Goal: Information Seeking & Learning: Check status

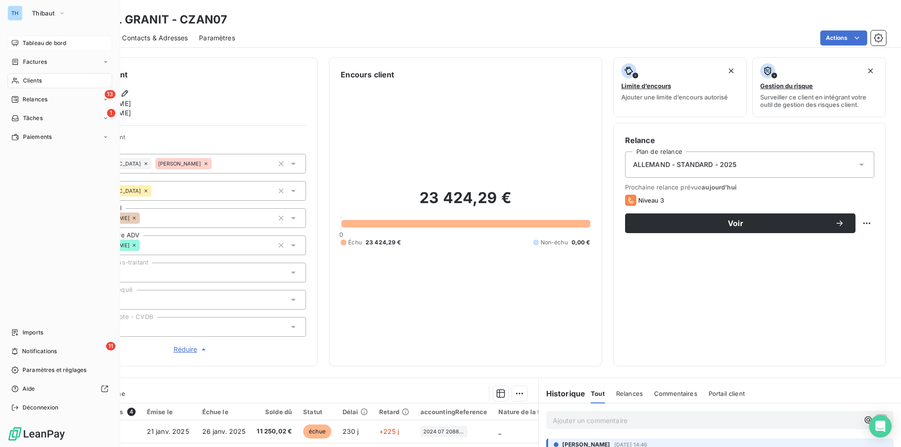
scroll to position [150, 0]
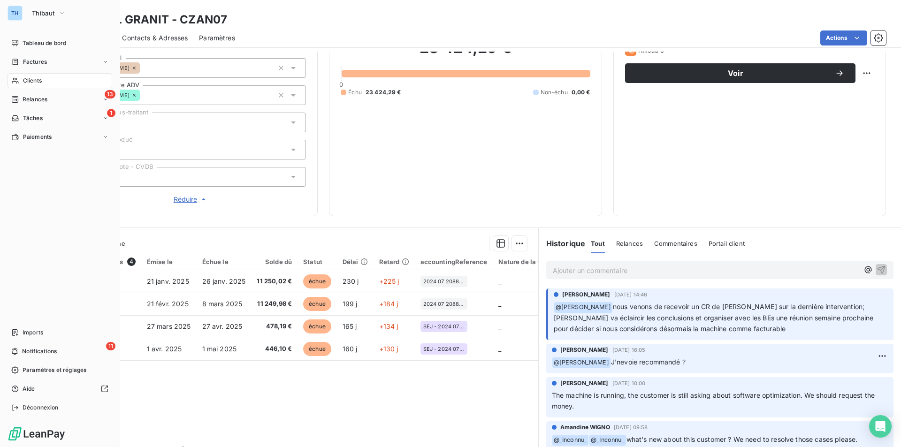
click at [32, 79] on span "Clients" at bounding box center [32, 80] width 19 height 8
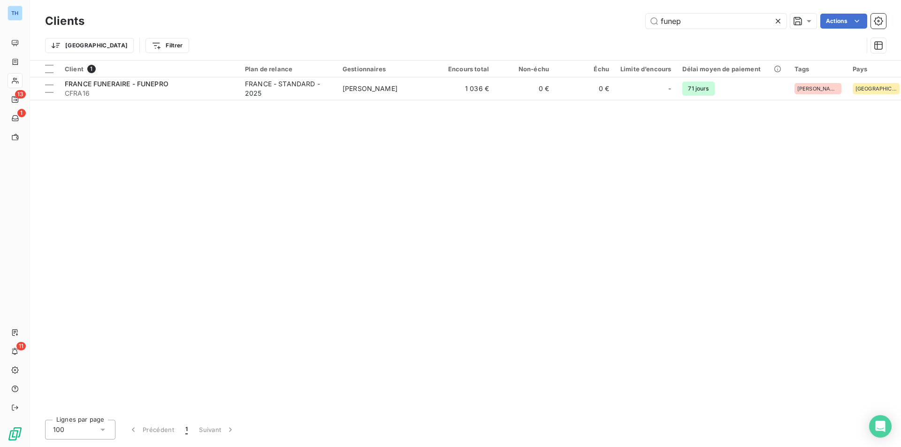
drag, startPoint x: 701, startPoint y: 20, endPoint x: 612, endPoint y: 22, distance: 89.7
click at [612, 22] on div "funep Actions" at bounding box center [491, 21] width 790 height 15
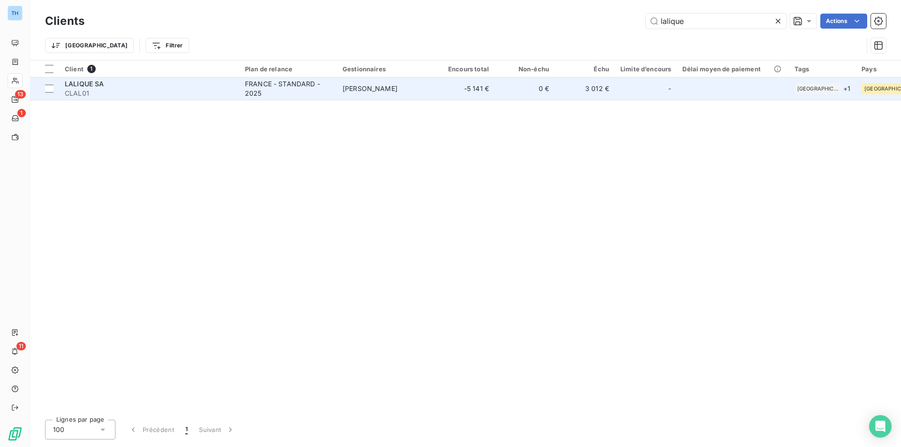
type input "lalique"
click at [427, 94] on td "Tony MERLIN" at bounding box center [386, 88] width 98 height 23
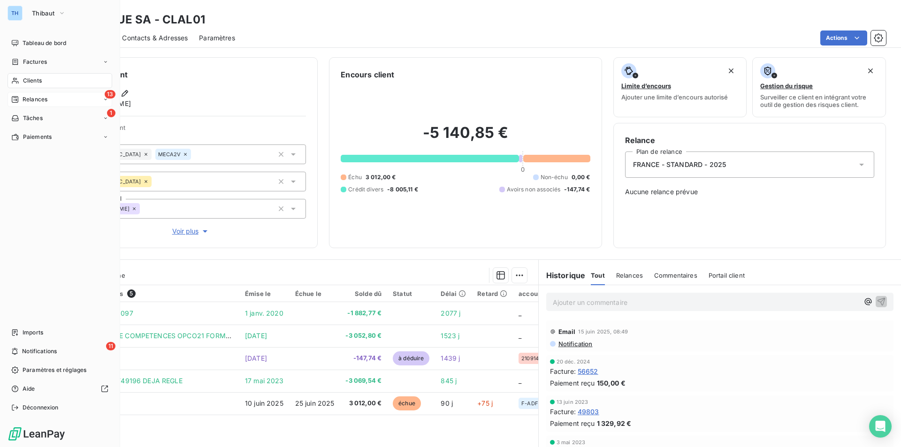
click at [39, 97] on span "Relances" at bounding box center [35, 99] width 25 height 8
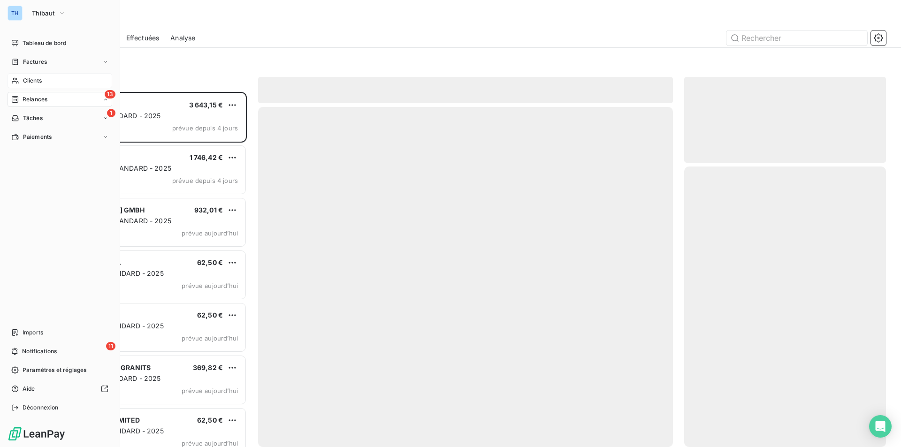
scroll to position [348, 195]
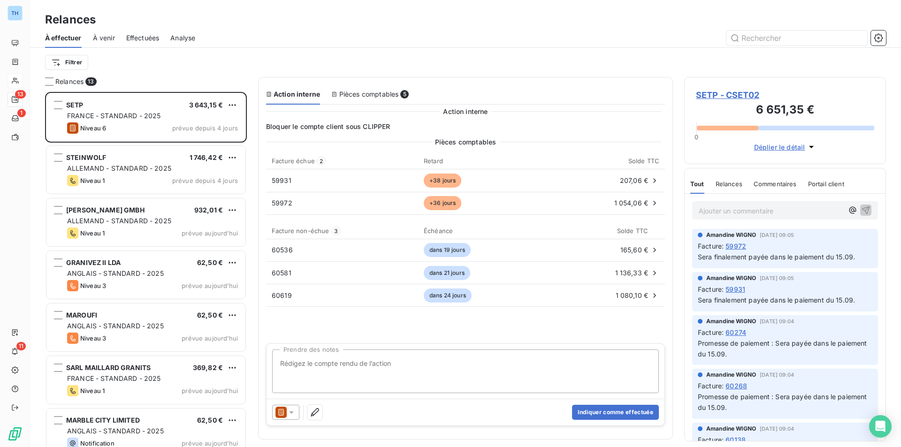
click at [286, 48] on div "Filtrer" at bounding box center [465, 62] width 841 height 29
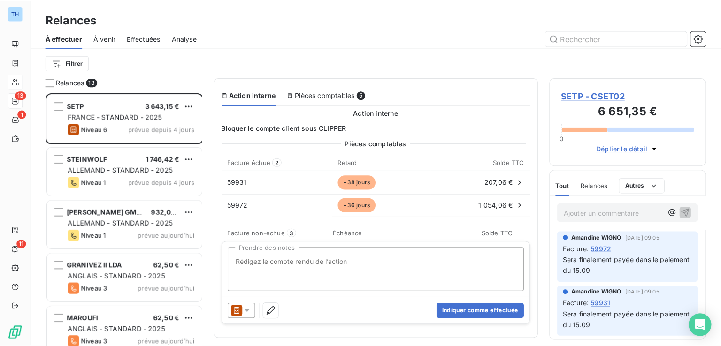
scroll to position [247, 149]
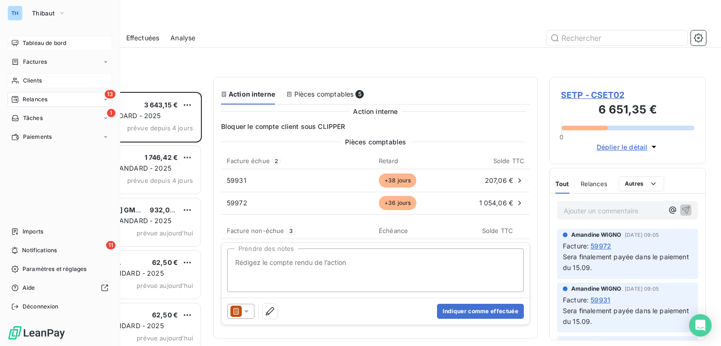
click at [39, 40] on span "Tableau de bord" at bounding box center [45, 43] width 44 height 8
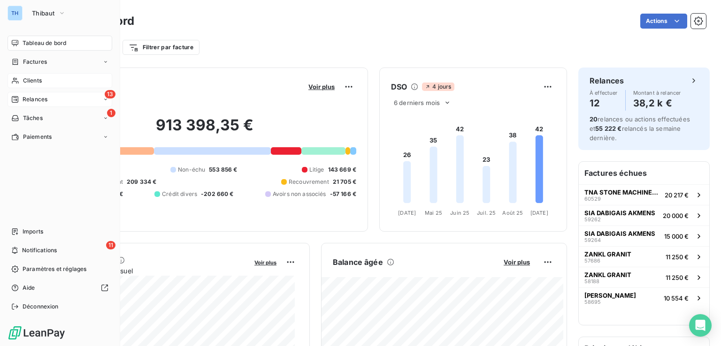
click at [38, 99] on span "Relances" at bounding box center [35, 99] width 25 height 8
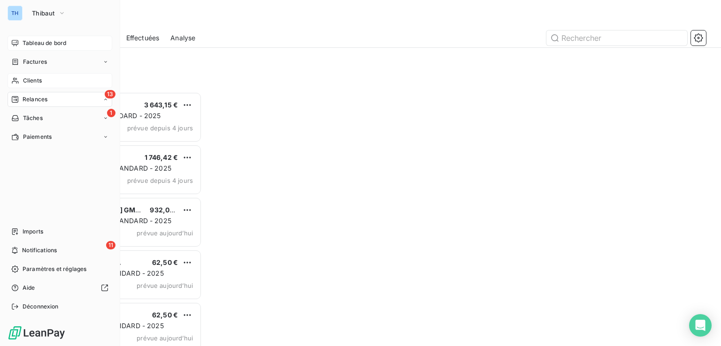
scroll to position [247, 149]
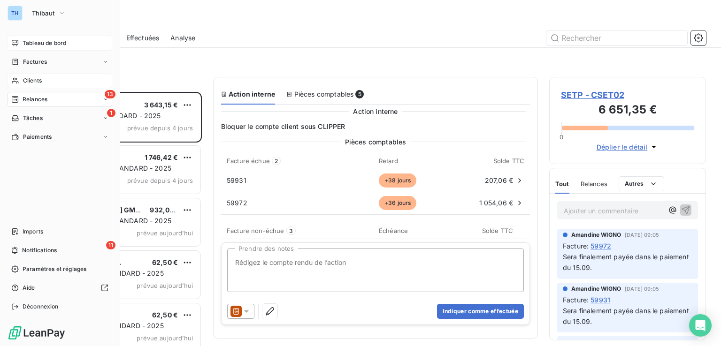
click at [44, 39] on span "Tableau de bord" at bounding box center [45, 43] width 44 height 8
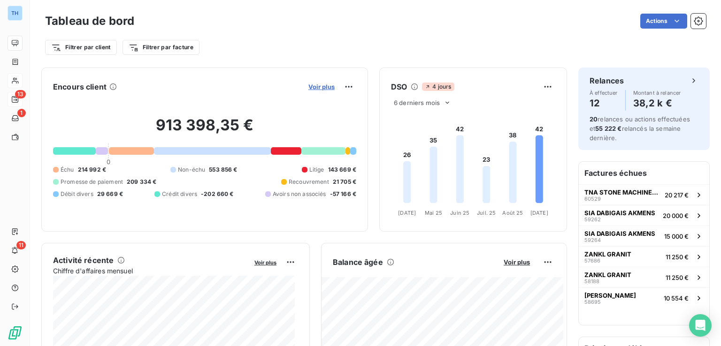
click at [310, 87] on span "Voir plus" at bounding box center [321, 87] width 26 height 8
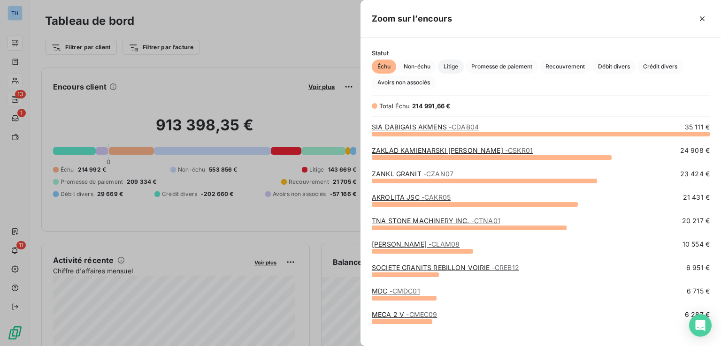
scroll to position [205, 353]
click at [456, 66] on span "Litige" at bounding box center [451, 67] width 26 height 14
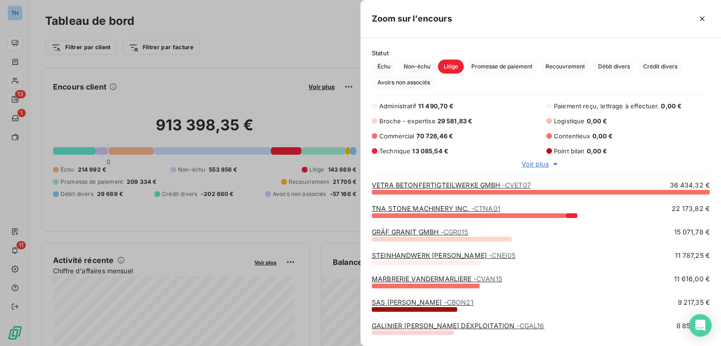
scroll to position [147, 353]
click at [539, 164] on span "Voir plus" at bounding box center [534, 164] width 27 height 9
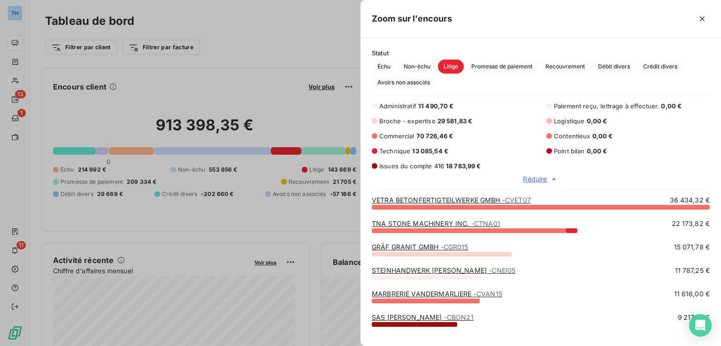
scroll to position [8, 8]
click at [13, 10] on div at bounding box center [360, 173] width 721 height 346
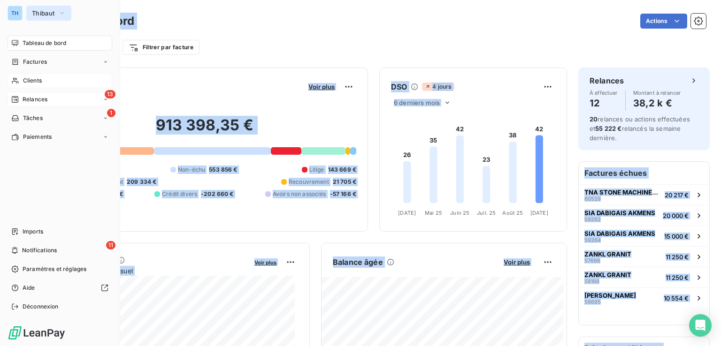
click at [42, 12] on span "Thibaut" at bounding box center [43, 13] width 23 height 8
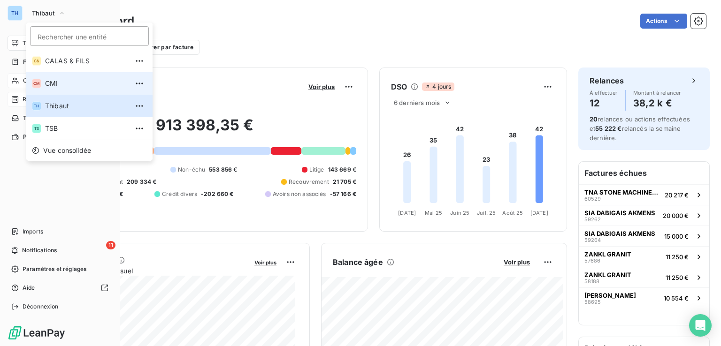
click at [71, 77] on li "CM CMI" at bounding box center [89, 83] width 126 height 23
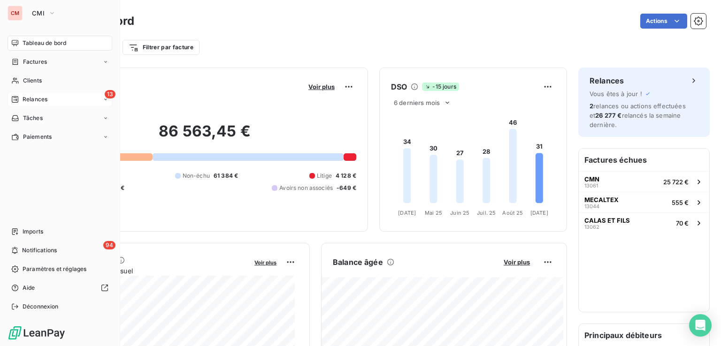
click at [40, 98] on span "Relances" at bounding box center [35, 99] width 25 height 8
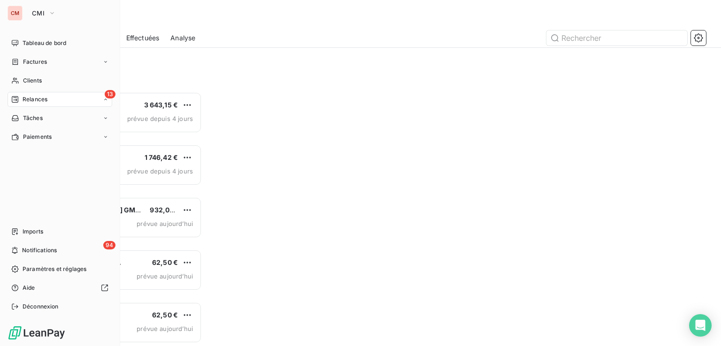
scroll to position [247, 149]
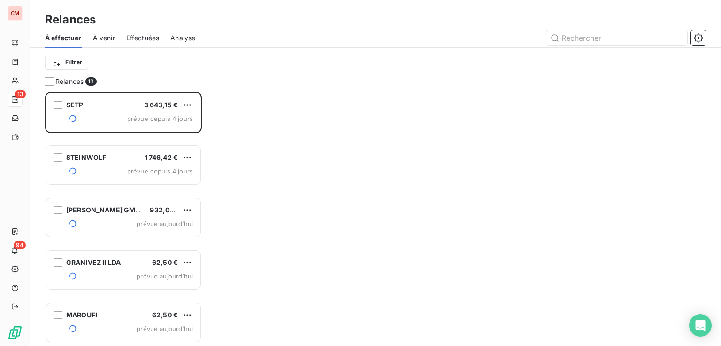
click at [263, 76] on div "Filtrer" at bounding box center [375, 62] width 661 height 29
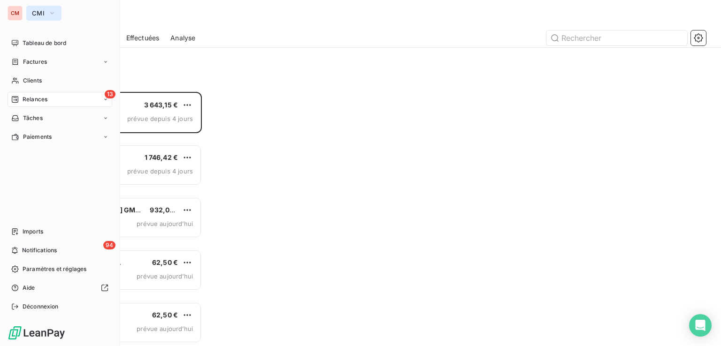
click at [40, 13] on span "CMI" at bounding box center [38, 13] width 13 height 8
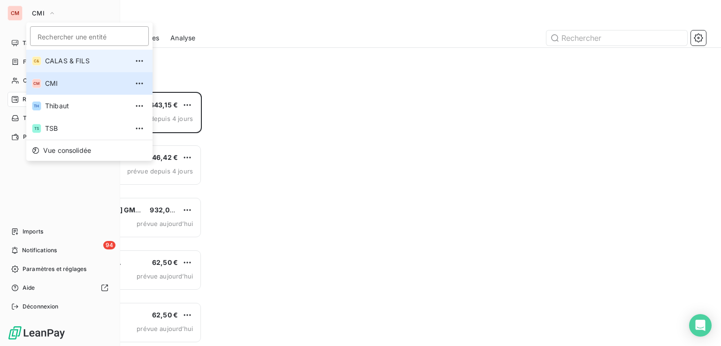
click at [59, 62] on span "CALAS & FILS" at bounding box center [86, 60] width 83 height 9
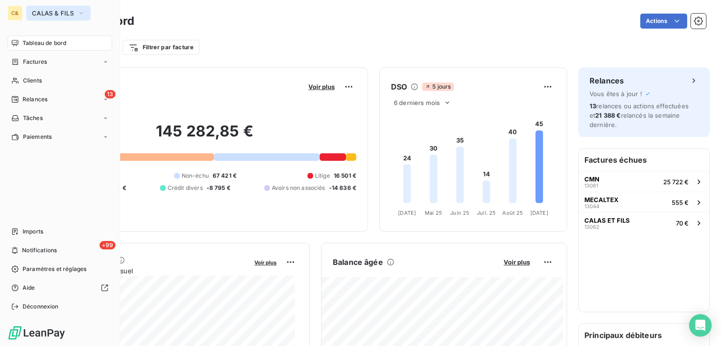
click at [42, 16] on span "CALAS & FILS" at bounding box center [53, 13] width 42 height 8
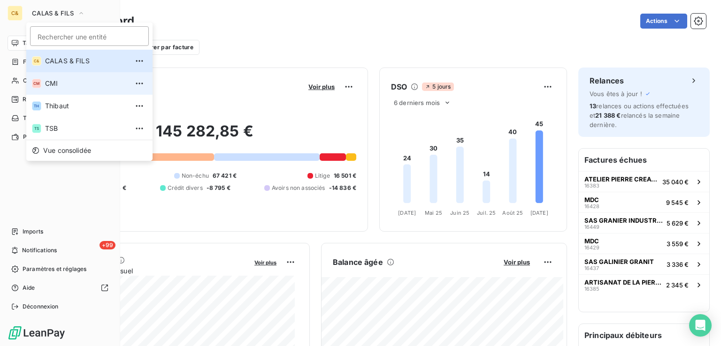
click at [58, 86] on span "CMI" at bounding box center [86, 83] width 83 height 9
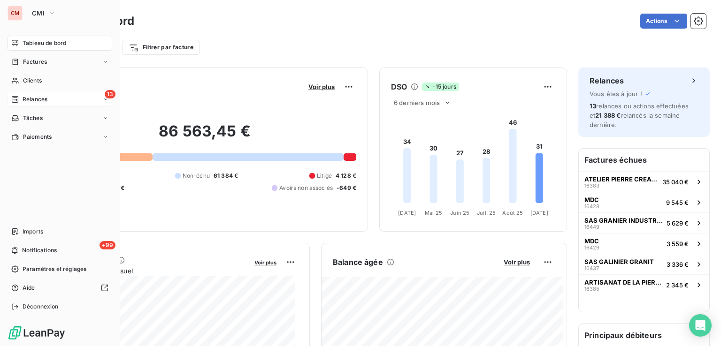
click at [32, 98] on span "Relances" at bounding box center [35, 99] width 25 height 8
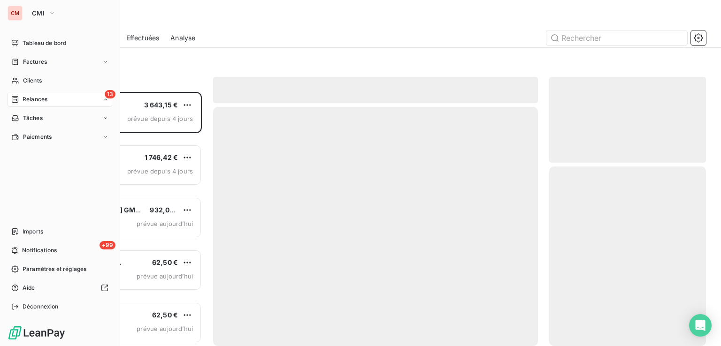
scroll to position [247, 149]
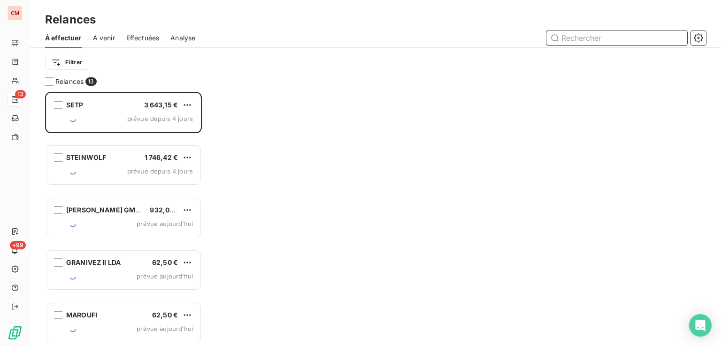
click at [113, 35] on span "À venir" at bounding box center [104, 37] width 22 height 9
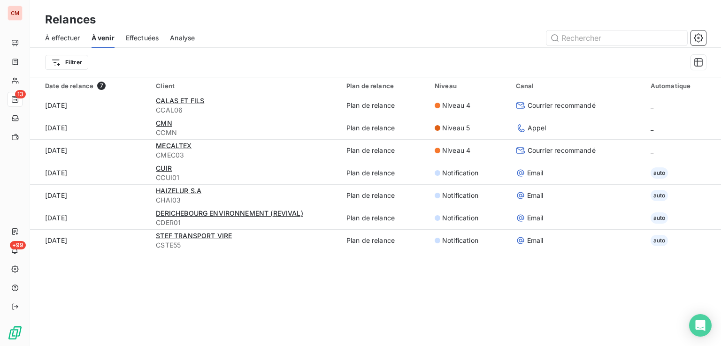
click at [64, 37] on span "À effectuer" at bounding box center [62, 37] width 35 height 9
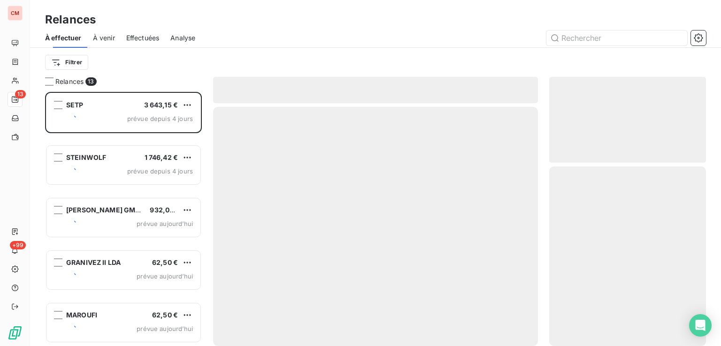
scroll to position [247, 149]
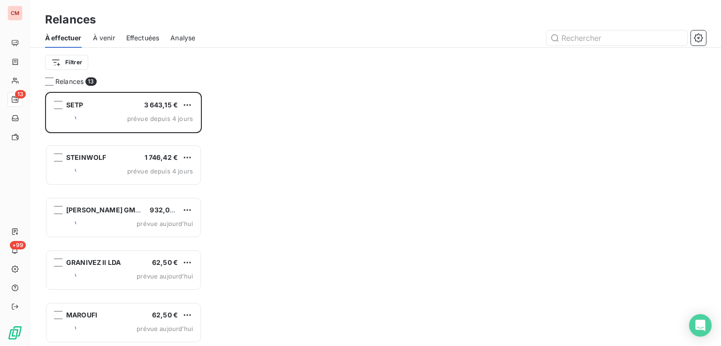
scroll to position [247, 149]
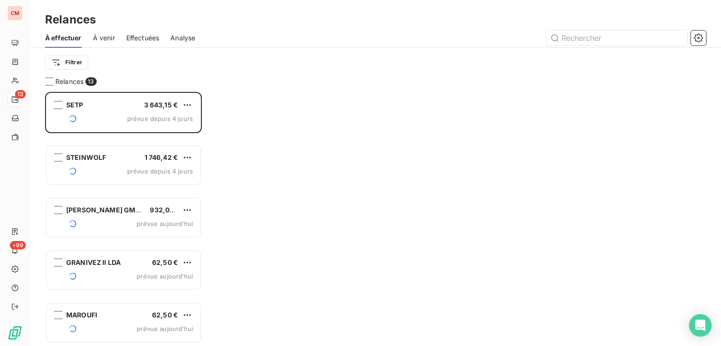
drag, startPoint x: 289, startPoint y: 87, endPoint x: 275, endPoint y: 20, distance: 69.0
click at [289, 87] on div "Relances 13 SETP 3 643,15 € prévue depuis 4 jours STEINWOLF 1 746,42 € prévue d…" at bounding box center [375, 211] width 691 height 269
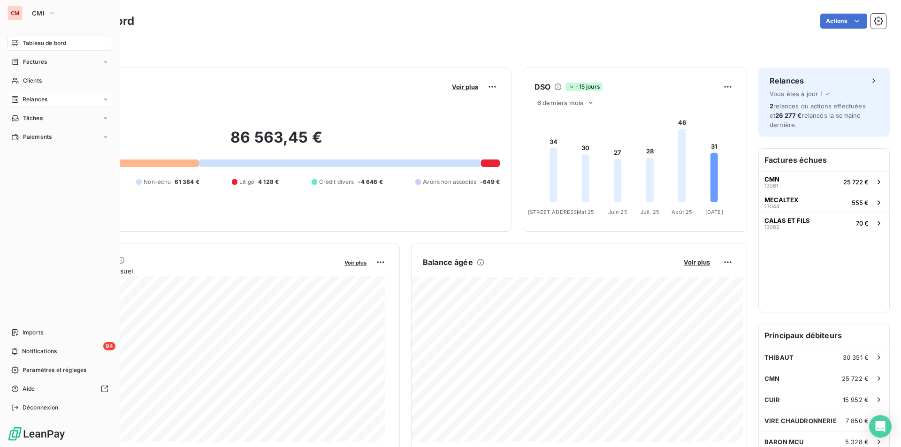
click at [31, 98] on span "Relances" at bounding box center [35, 99] width 25 height 8
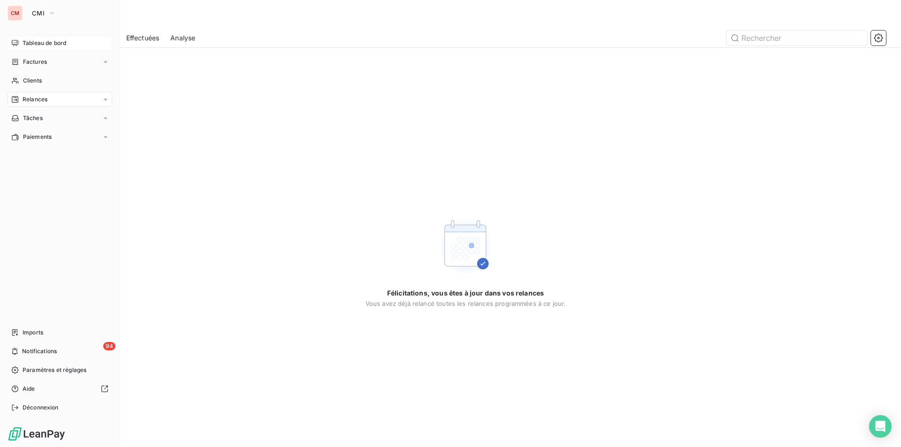
click at [35, 40] on span "Tableau de bord" at bounding box center [45, 43] width 44 height 8
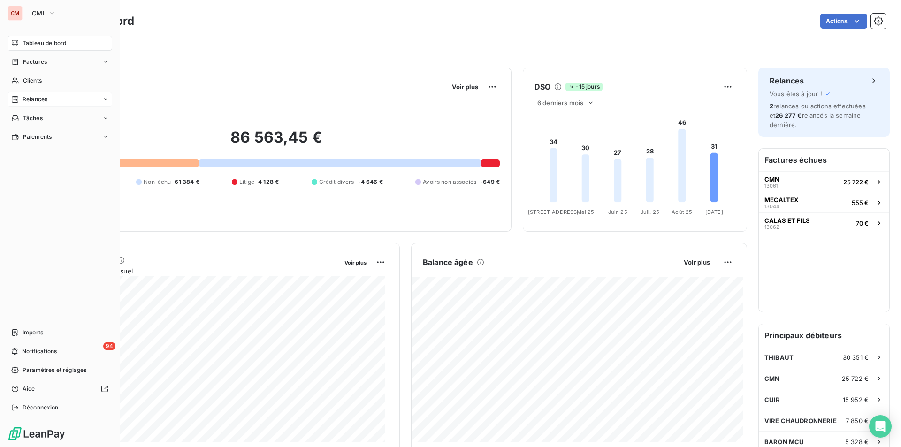
click at [16, 162] on div "Tableau de bord Factures Clients Relances Tâches Paiements Imports 94 Notificat…" at bounding box center [60, 226] width 105 height 380
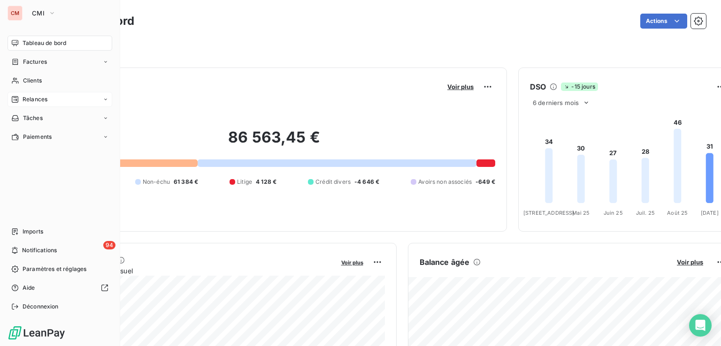
click at [26, 42] on span "Tableau de bord" at bounding box center [45, 43] width 44 height 8
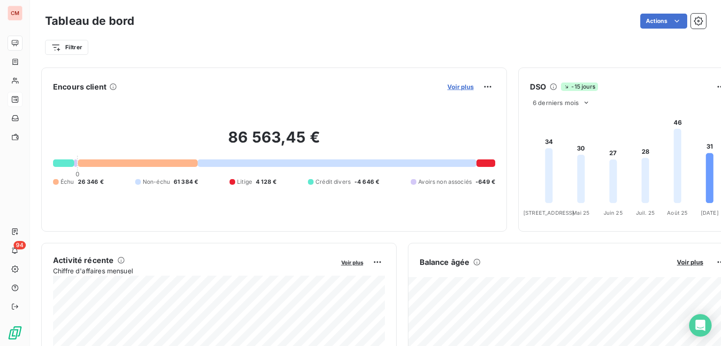
click at [454, 88] on span "Voir plus" at bounding box center [460, 87] width 26 height 8
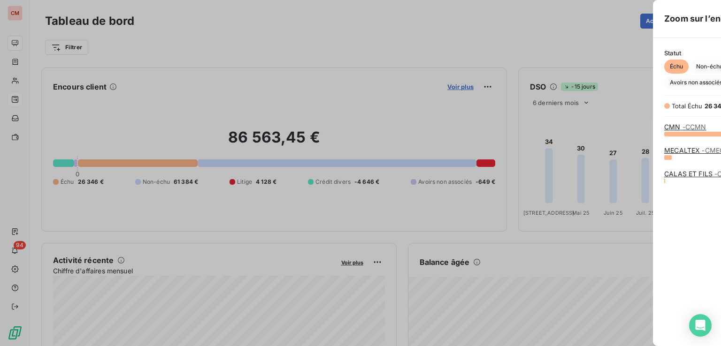
scroll to position [205, 353]
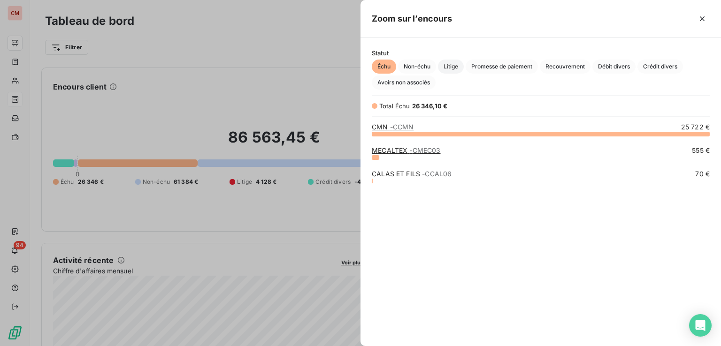
click at [452, 67] on span "Litige" at bounding box center [451, 67] width 26 height 14
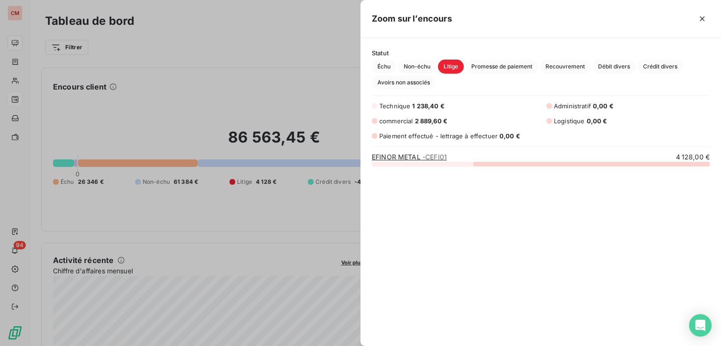
scroll to position [175, 353]
click at [16, 61] on div at bounding box center [360, 173] width 721 height 346
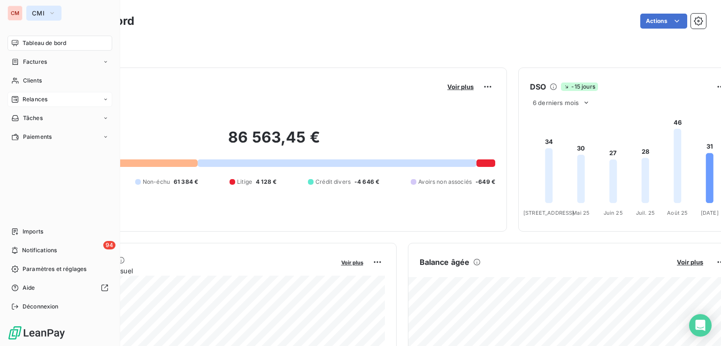
click at [39, 12] on span "CMI" at bounding box center [38, 13] width 13 height 8
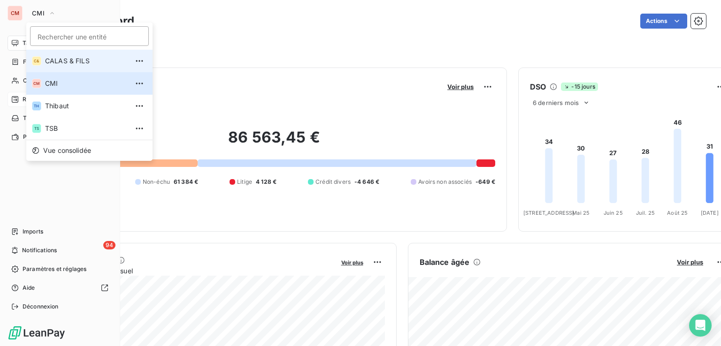
click at [56, 59] on span "CALAS & FILS" at bounding box center [86, 60] width 83 height 9
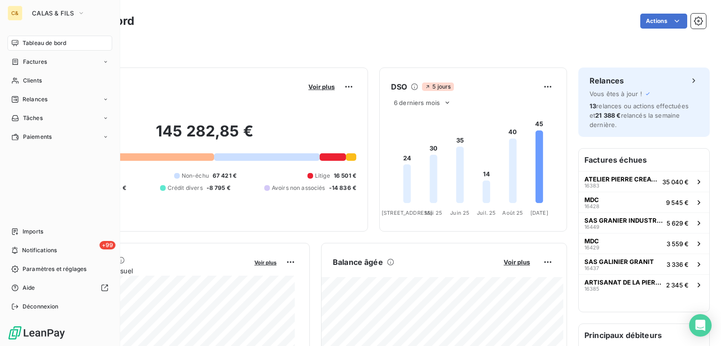
click at [54, 42] on span "Tableau de bord" at bounding box center [45, 43] width 44 height 8
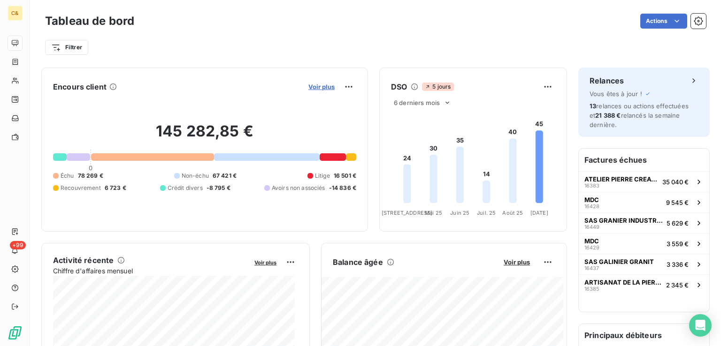
click at [312, 88] on span "Voir plus" at bounding box center [321, 87] width 26 height 8
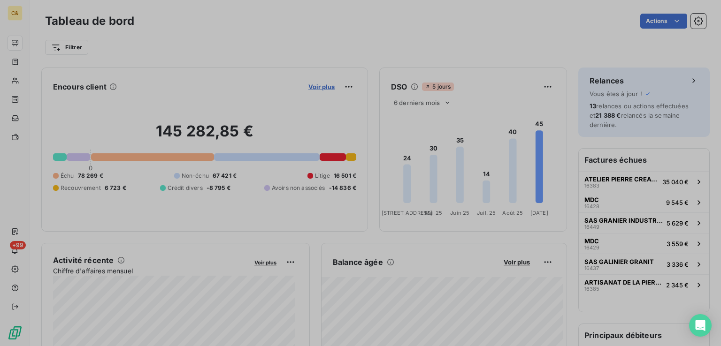
scroll to position [339, 353]
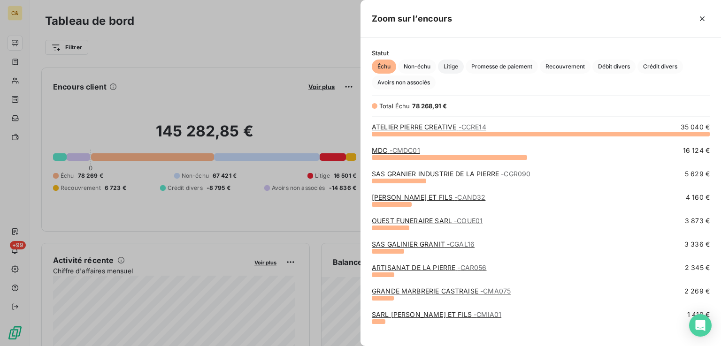
click at [451, 68] on span "Litige" at bounding box center [451, 67] width 26 height 14
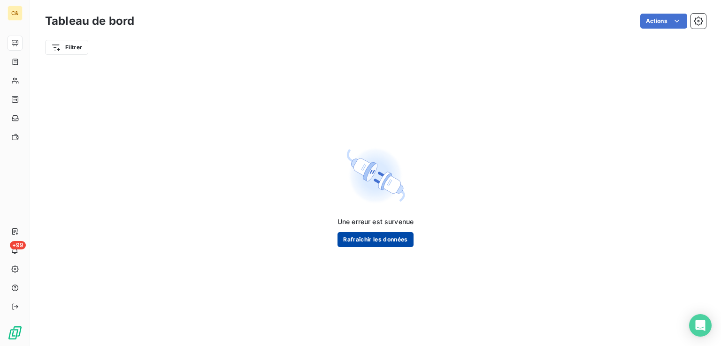
click at [363, 239] on button "Rafraîchir les données" at bounding box center [375, 239] width 76 height 15
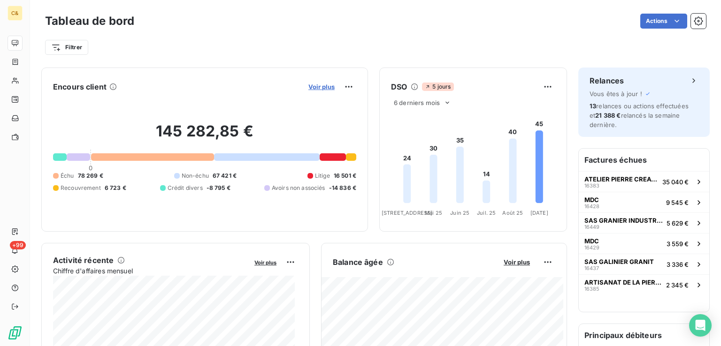
click at [309, 86] on span "Voir plus" at bounding box center [321, 87] width 26 height 8
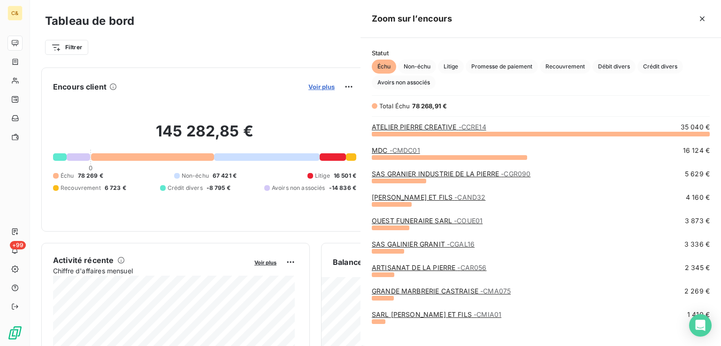
scroll to position [205, 353]
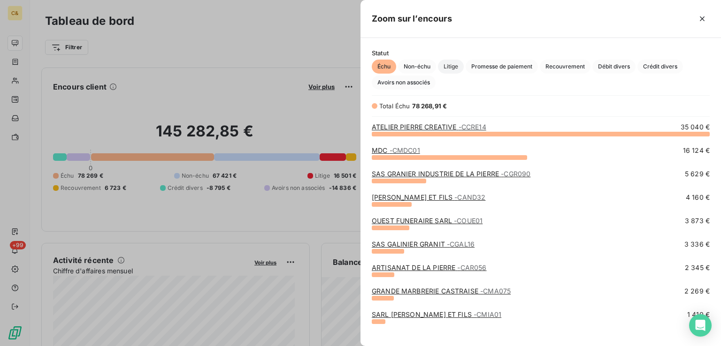
click at [449, 67] on span "Litige" at bounding box center [451, 67] width 26 height 14
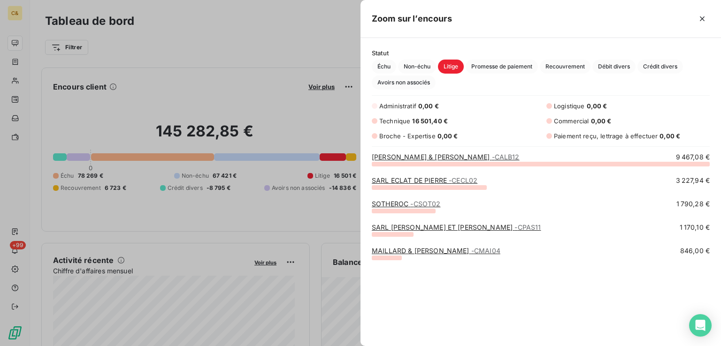
scroll to position [175, 353]
click at [13, 14] on div at bounding box center [360, 173] width 721 height 346
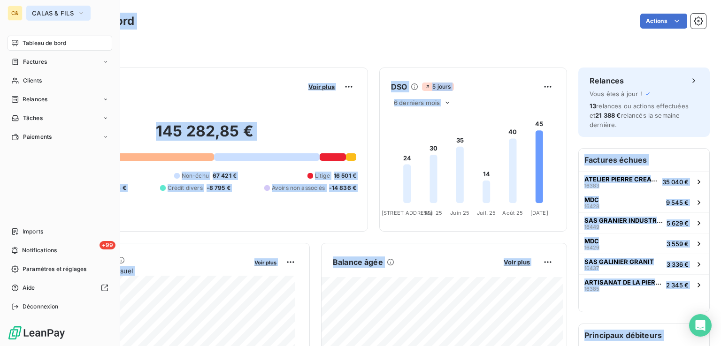
click at [52, 14] on span "CALAS & FILS" at bounding box center [53, 13] width 42 height 8
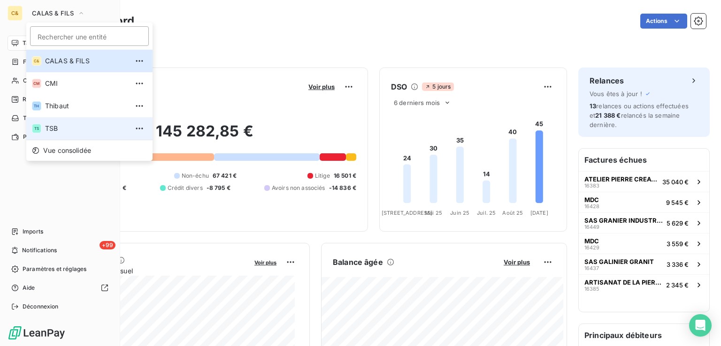
click at [56, 121] on li "TS TSB" at bounding box center [89, 128] width 126 height 23
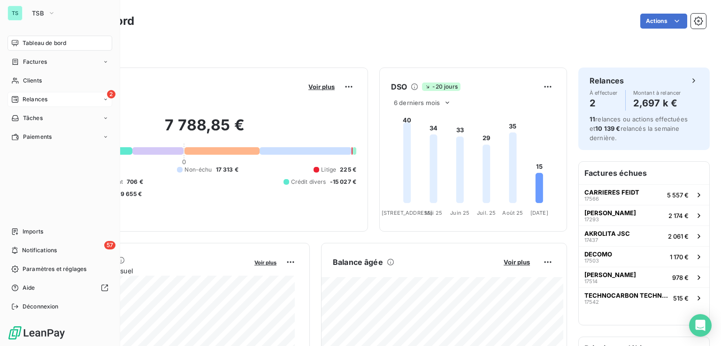
click at [37, 99] on span "Relances" at bounding box center [35, 99] width 25 height 8
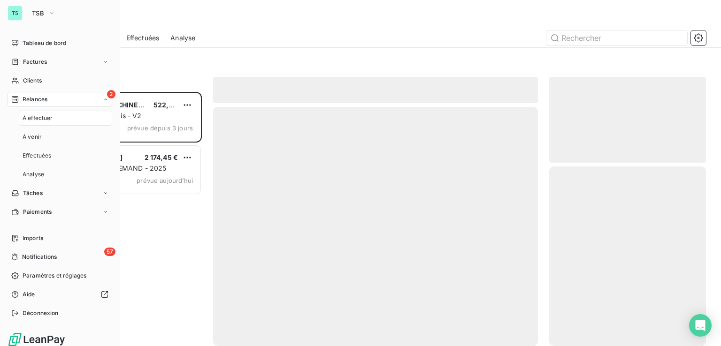
scroll to position [247, 149]
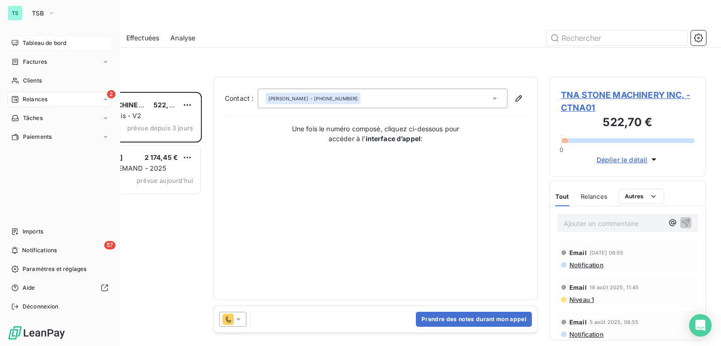
click at [41, 41] on span "Tableau de bord" at bounding box center [45, 43] width 44 height 8
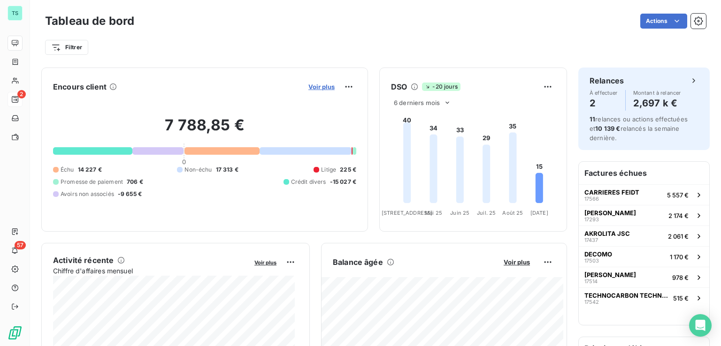
click at [317, 90] on span "Voir plus" at bounding box center [321, 87] width 26 height 8
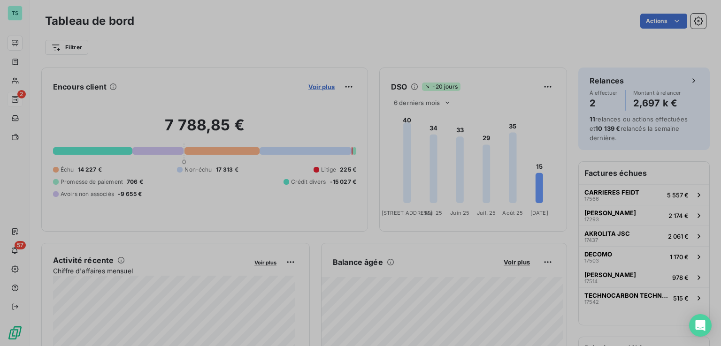
scroll to position [339, 353]
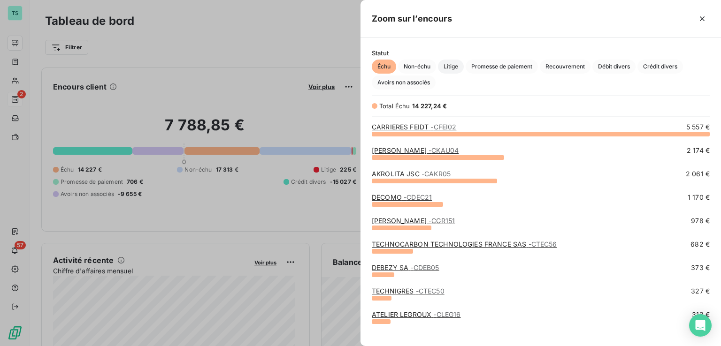
click at [454, 67] on span "Litige" at bounding box center [451, 67] width 26 height 14
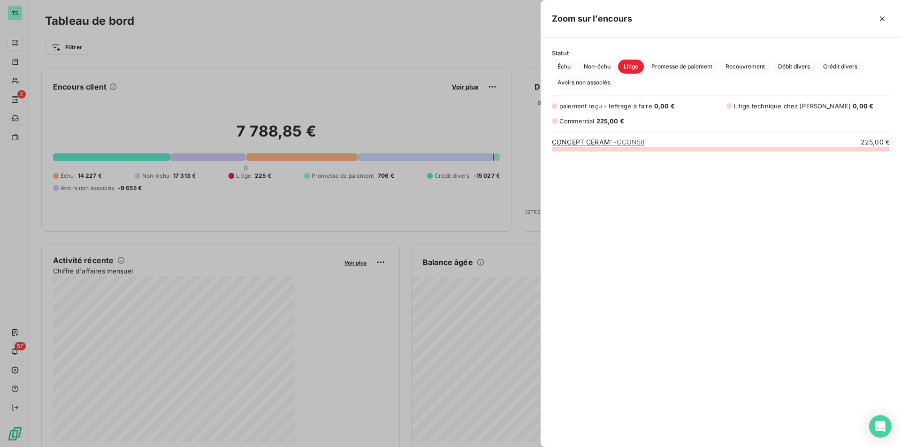
scroll to position [440, 353]
click at [23, 11] on div at bounding box center [450, 223] width 901 height 447
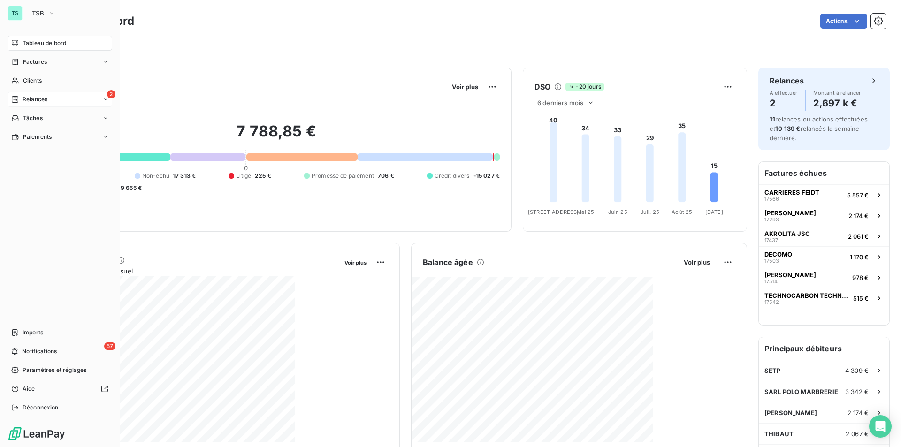
click at [21, 13] on div "TS" at bounding box center [15, 13] width 15 height 15
click at [32, 13] on span "TSB" at bounding box center [38, 13] width 12 height 8
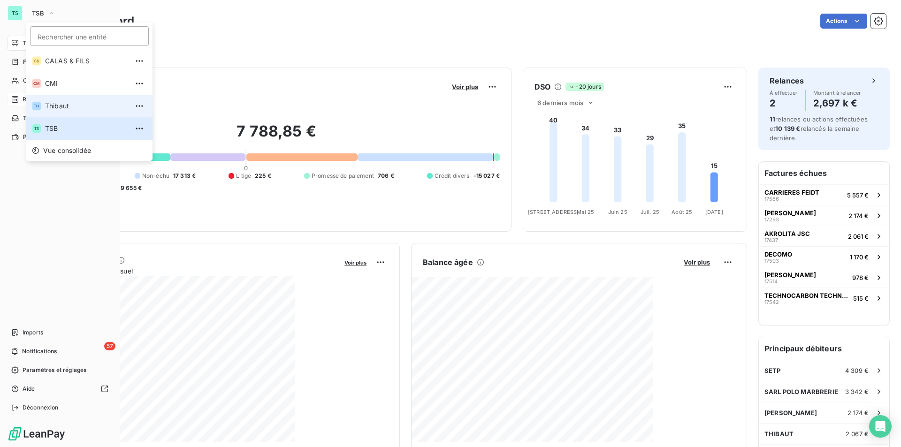
click at [57, 106] on span "Thibaut" at bounding box center [86, 105] width 83 height 9
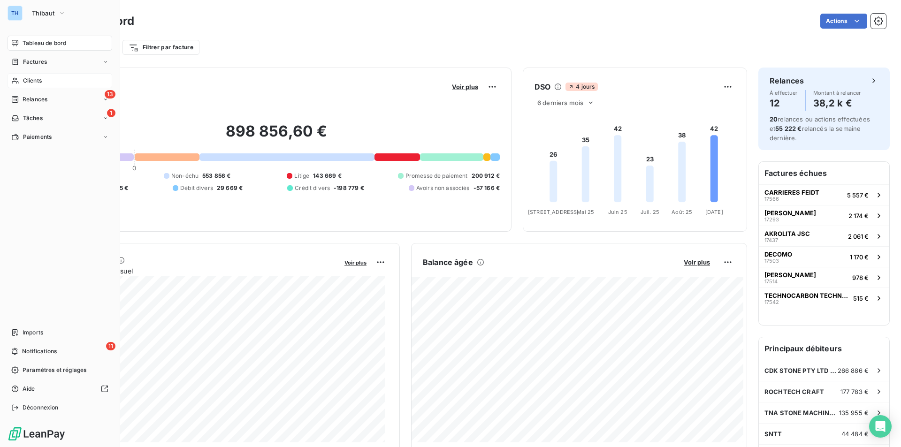
click at [32, 81] on span "Clients" at bounding box center [32, 80] width 19 height 8
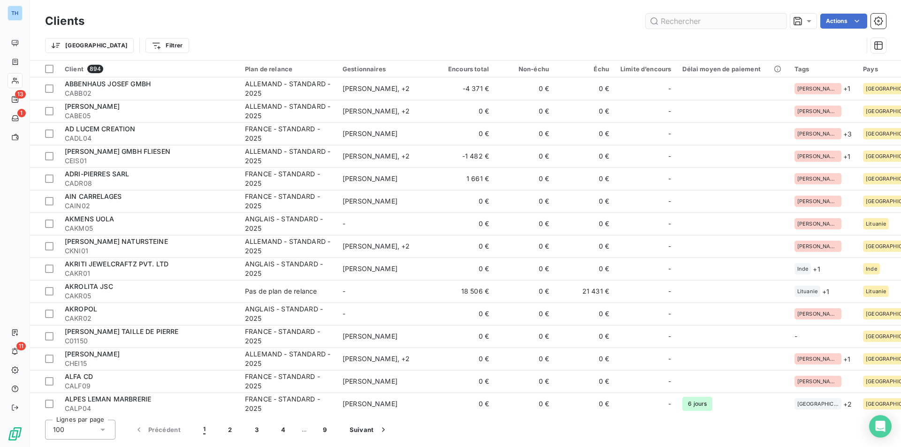
click at [664, 21] on input "text" at bounding box center [716, 21] width 141 height 15
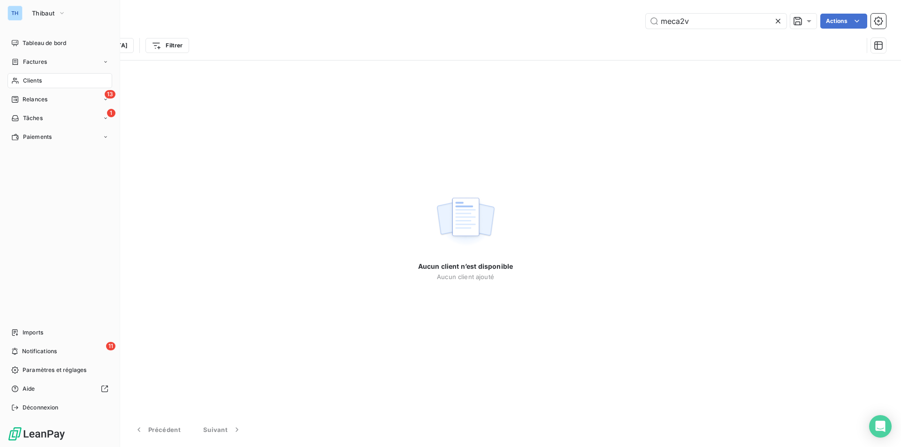
click at [31, 76] on span "Clients" at bounding box center [32, 80] width 19 height 8
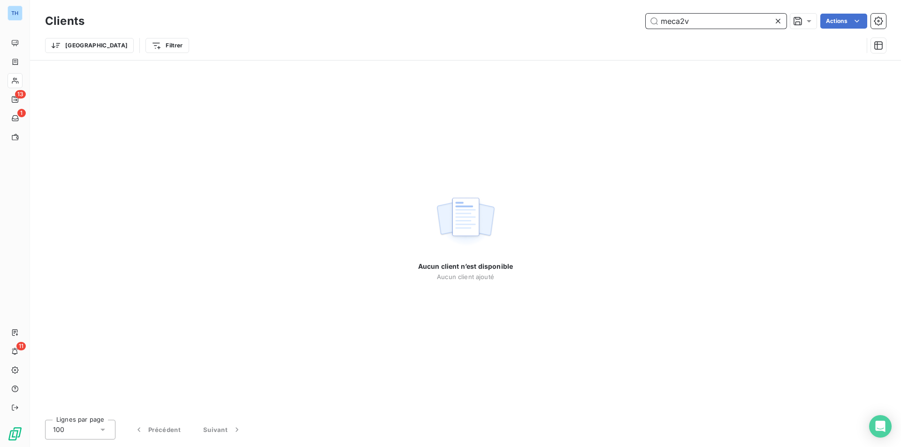
click at [697, 22] on input "meca2v" at bounding box center [716, 21] width 141 height 15
drag, startPoint x: 699, startPoint y: 20, endPoint x: 604, endPoint y: 15, distance: 95.4
click at [605, 15] on div "meca2v Actions" at bounding box center [491, 21] width 790 height 15
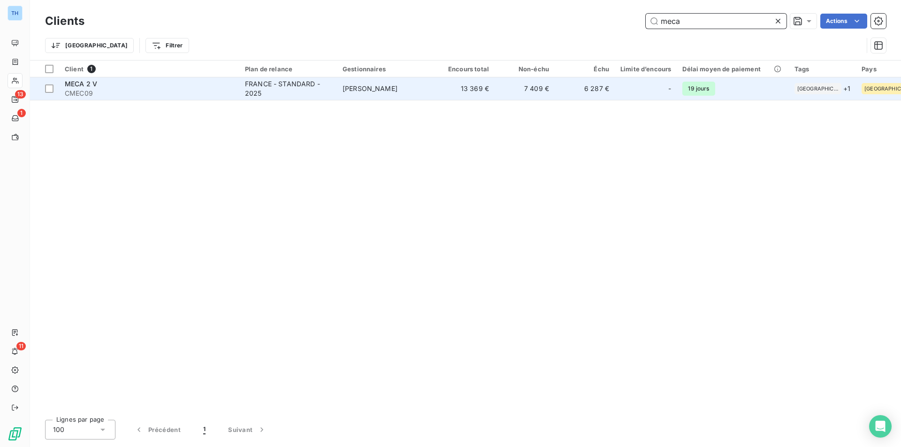
type input "meca"
click at [114, 90] on span "CMEC09" at bounding box center [149, 93] width 169 height 9
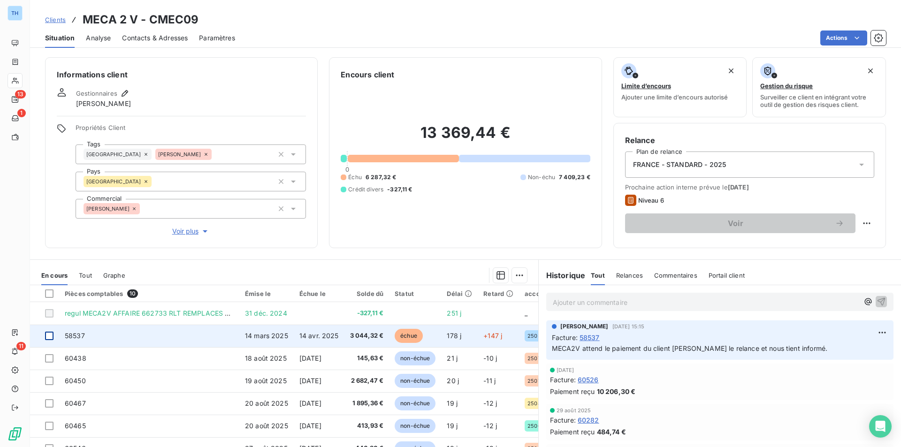
click at [51, 337] on div at bounding box center [49, 336] width 8 height 8
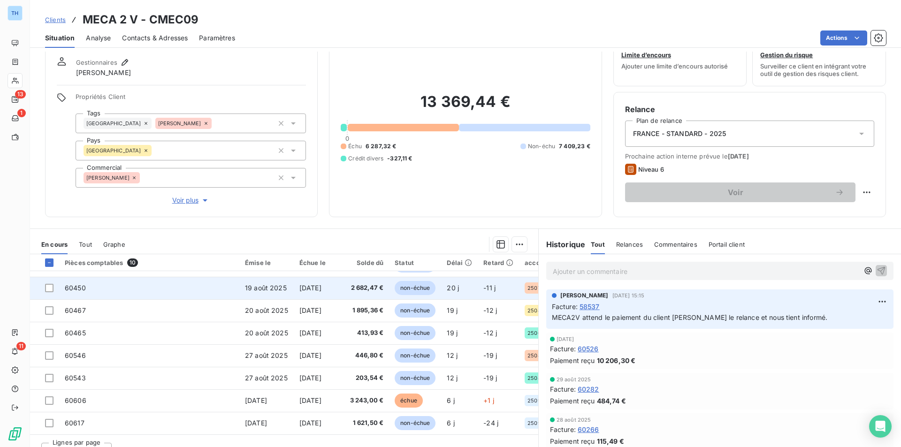
scroll to position [47, 0]
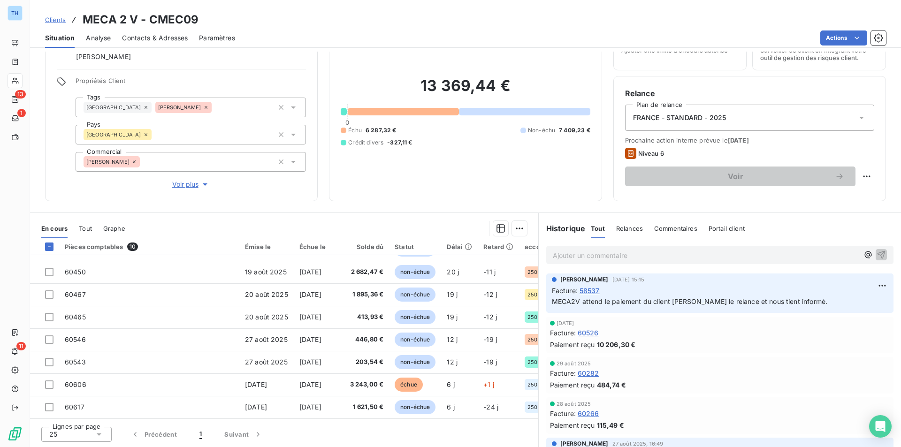
click at [100, 433] on icon at bounding box center [98, 434] width 9 height 9
click at [64, 401] on span "50" at bounding box center [64, 399] width 8 height 9
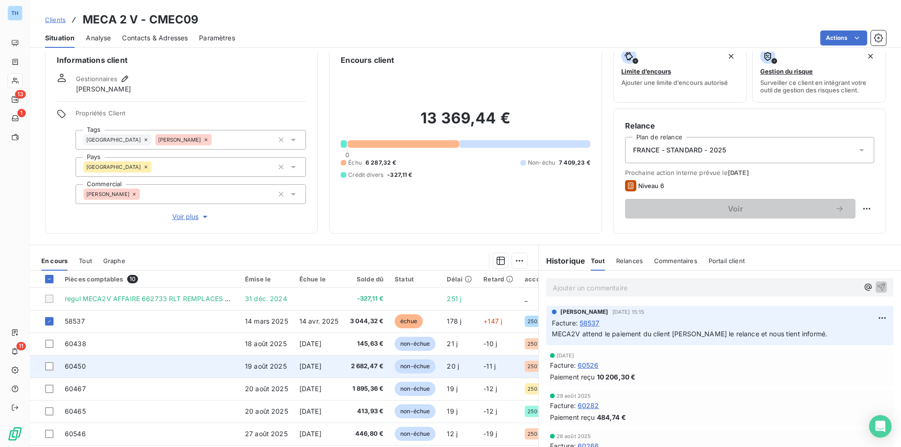
scroll to position [0, 0]
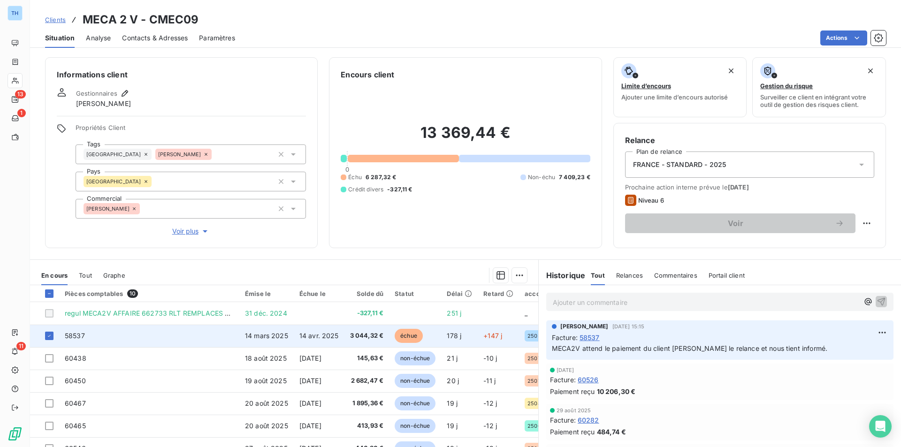
click at [136, 334] on td "58537" at bounding box center [149, 336] width 180 height 23
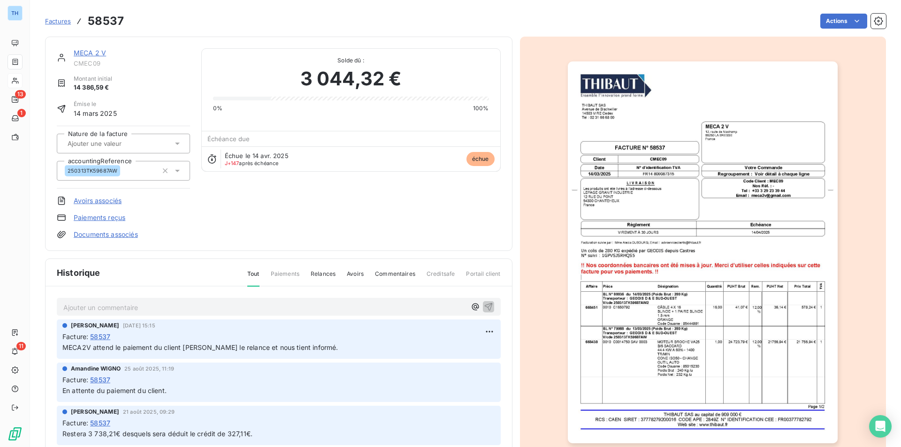
click at [104, 199] on link "Avoirs associés" at bounding box center [98, 200] width 48 height 9
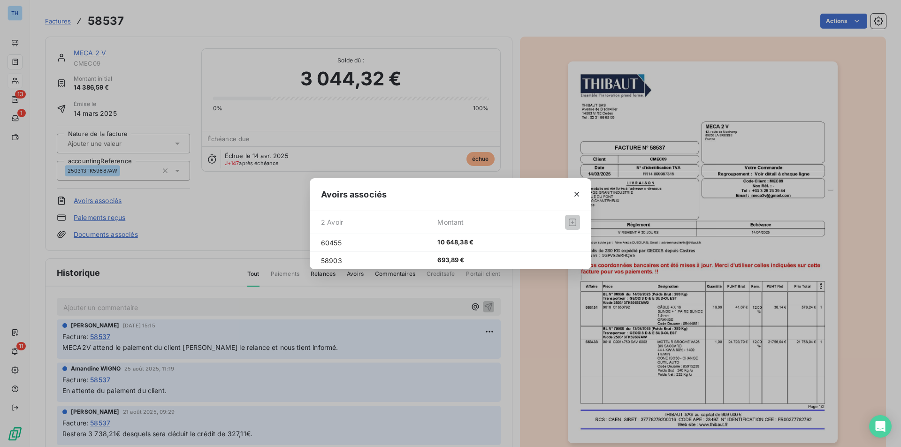
click at [190, 228] on div "Avoirs associés 2 Avoir Montant 60455 10 648,38 € 58903 693,89 €" at bounding box center [450, 223] width 901 height 447
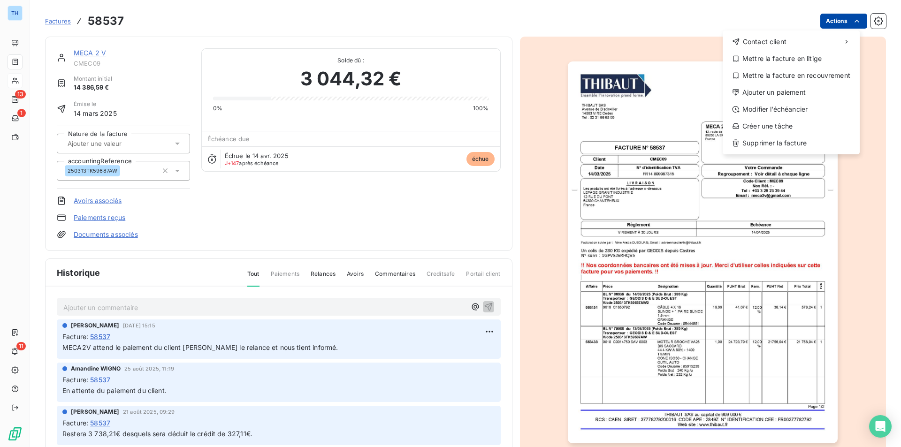
click at [831, 23] on html "TH 13 1 11 Factures 58537 Actions Contact client Mettre la facture en litige Me…" at bounding box center [450, 223] width 901 height 447
click at [785, 90] on div "Ajouter un paiement" at bounding box center [792, 92] width 130 height 15
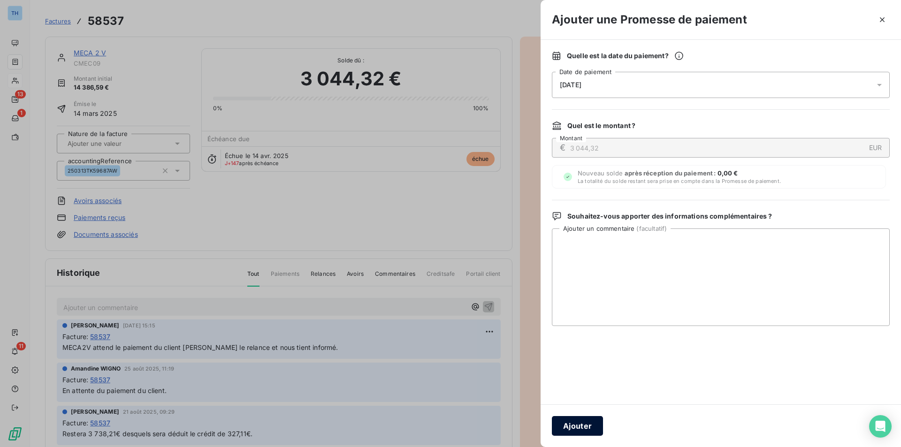
click at [582, 425] on button "Ajouter" at bounding box center [577, 426] width 51 height 20
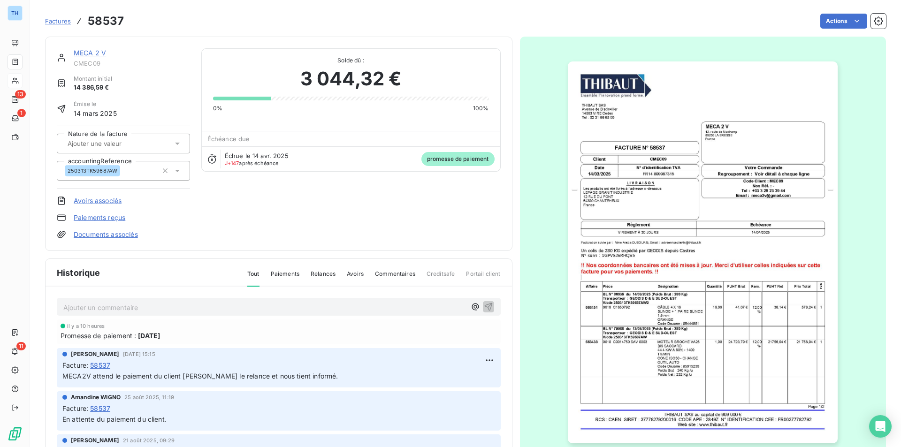
click at [82, 52] on link "MECA 2 V" at bounding box center [90, 53] width 32 height 8
